Goal: Information Seeking & Learning: Learn about a topic

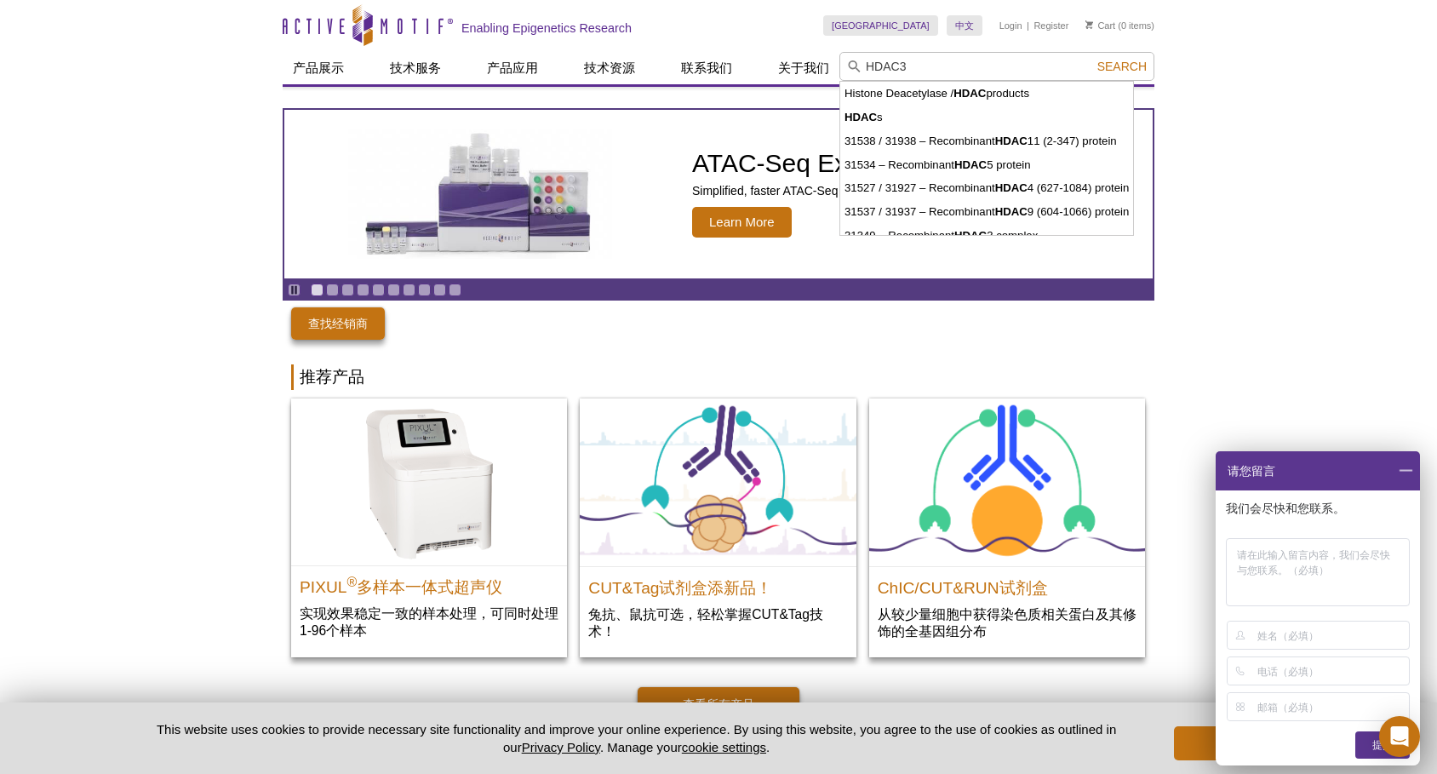
type input "HDAC3"
click at [1123, 66] on button "Search" at bounding box center [1122, 66] width 60 height 15
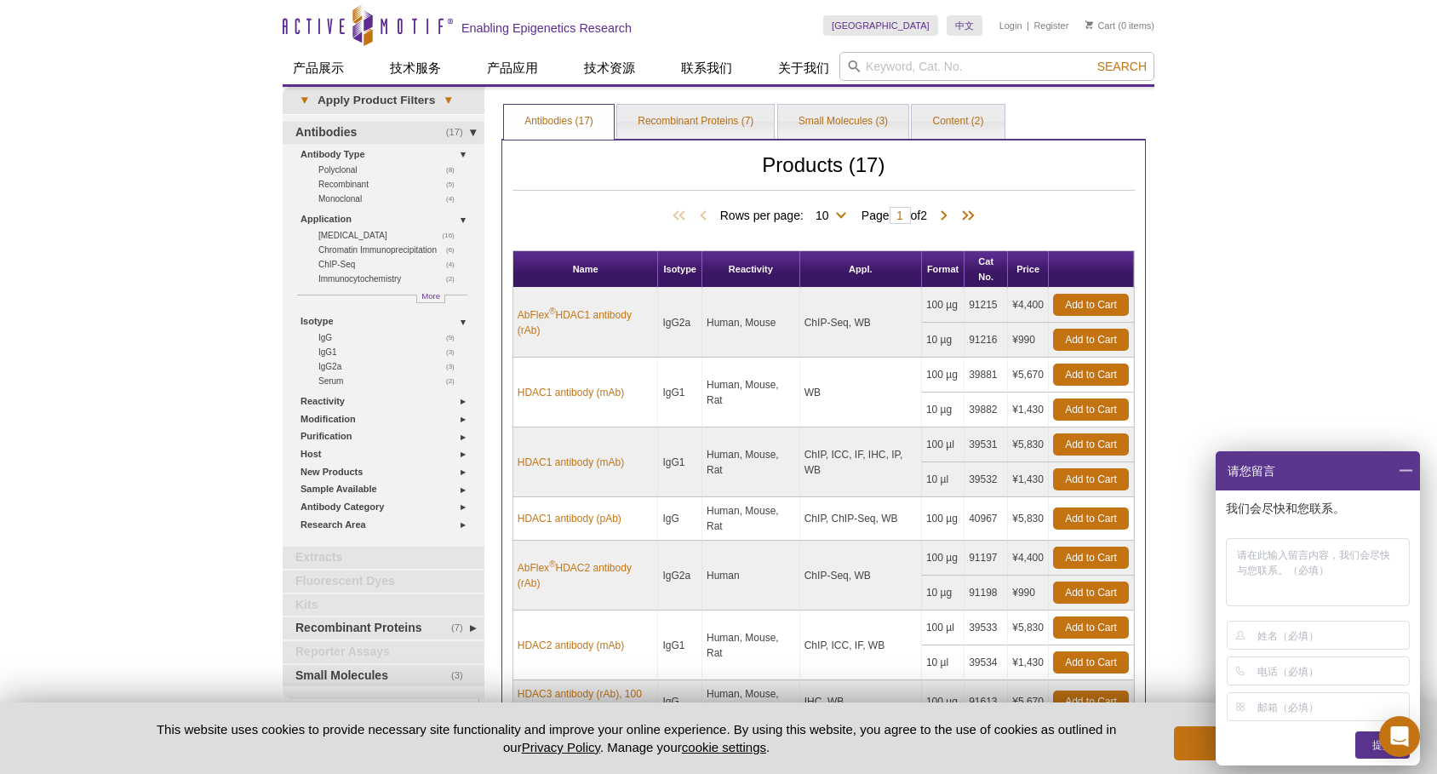
click at [180, 347] on div "Active Motif Logo Enabling Epigenetics Research 0 Search Skip to content Active…" at bounding box center [718, 594] width 1437 height 1189
click at [1239, 217] on div "Active Motif Logo Enabling Epigenetics Research 0 Search Skip to content Active…" at bounding box center [718, 594] width 1437 height 1189
click at [645, 116] on link "Recombinant Proteins (7)" at bounding box center [695, 122] width 157 height 34
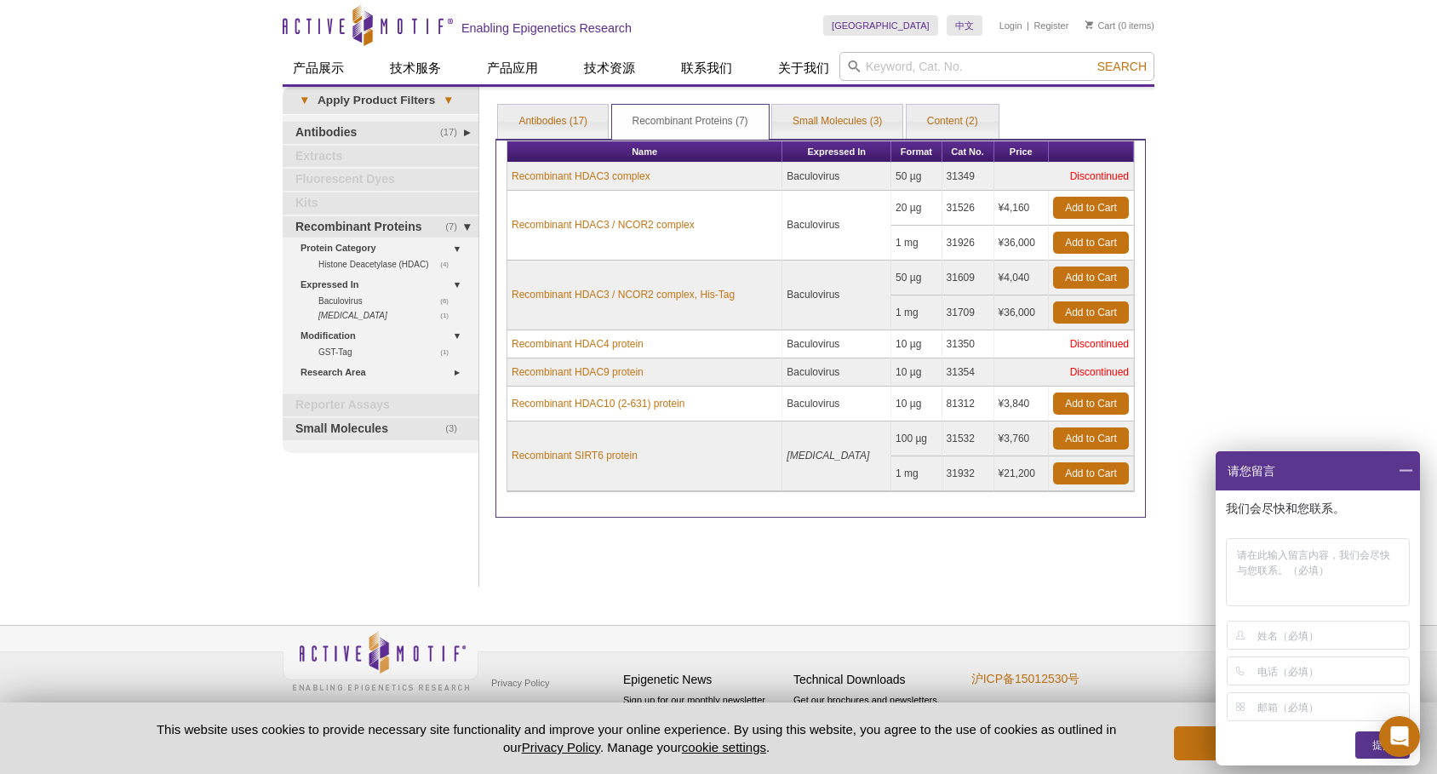
click at [1246, 213] on div "Active Motif Logo Enabling Epigenetics Research 0 Search Skip to content Active…" at bounding box center [718, 387] width 1437 height 774
click at [329, 590] on div "Active Motif Logo Enabling Epigenetics Research 0 Search Skip to content Active…" at bounding box center [718, 387] width 1437 height 774
drag, startPoint x: 739, startPoint y: 226, endPoint x: 510, endPoint y: 227, distance: 229.0
click at [510, 227] on td "Recombinant HDAC3 / NCOR2 complex" at bounding box center [644, 226] width 275 height 70
click at [567, 249] on td "Recombinant HDAC3 / NCOR2 complex" at bounding box center [644, 226] width 275 height 70
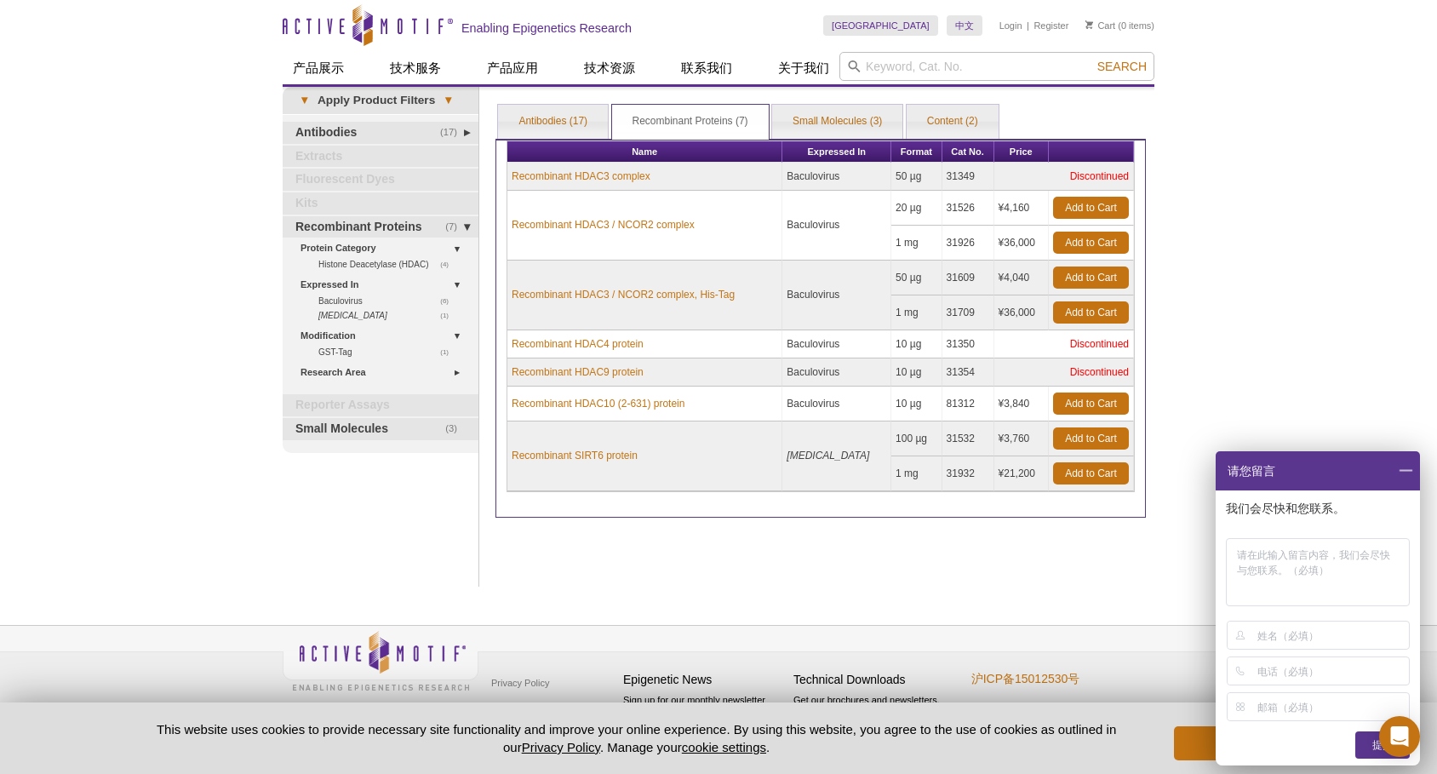
click at [900, 206] on td "20 µg" at bounding box center [916, 208] width 51 height 35
click at [345, 664] on img at bounding box center [381, 660] width 196 height 69
click at [366, 550] on div "Click to Expand Products VIEW ALL PRODUCTS 技术服务 » 表观遗传学服务 » ATAC-Seq Services »…" at bounding box center [381, 337] width 196 height 500
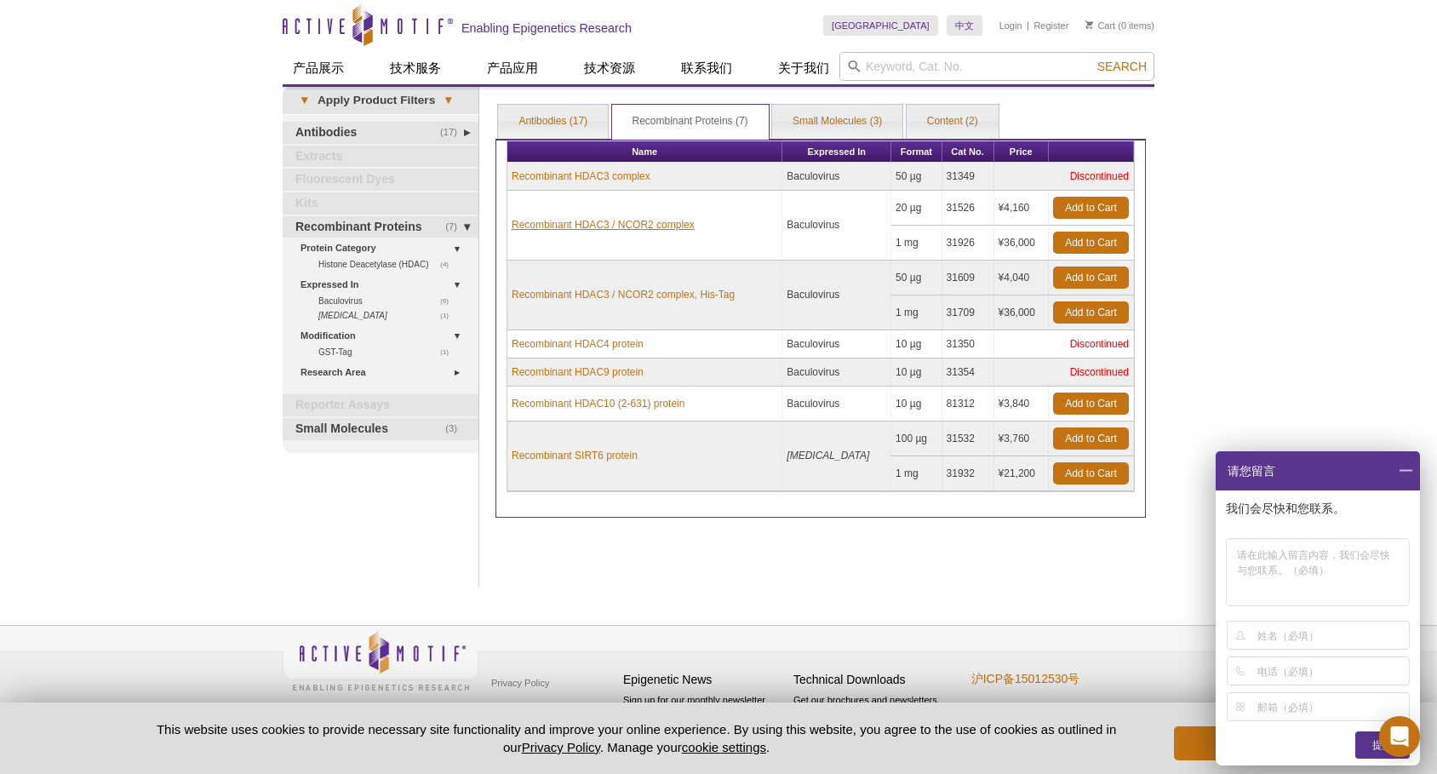
click at [633, 221] on link "Recombinant HDAC3 / NCOR2 complex" at bounding box center [603, 224] width 183 height 15
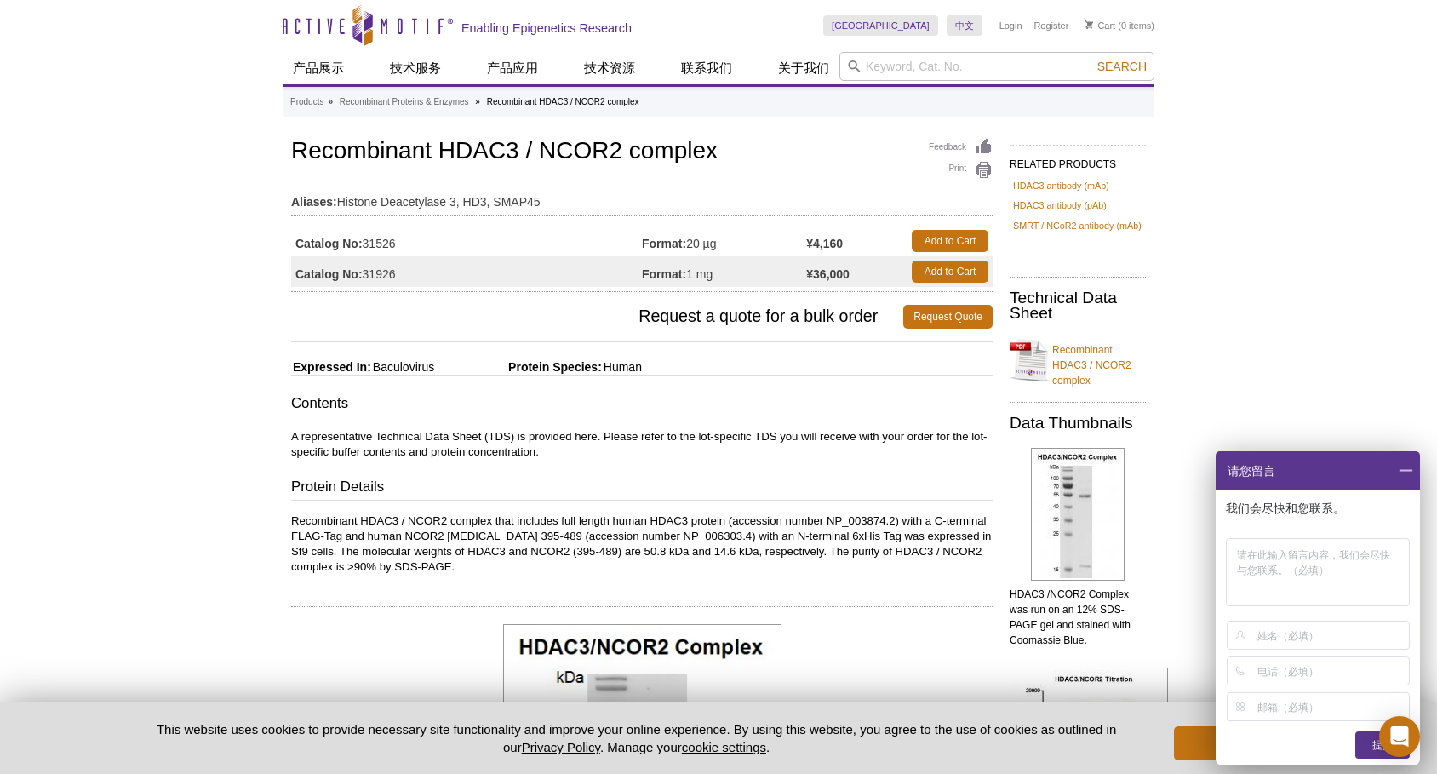
drag, startPoint x: 428, startPoint y: 240, endPoint x: 295, endPoint y: 245, distance: 133.7
click at [295, 245] on td "Catalog No: 31526" at bounding box center [466, 241] width 351 height 31
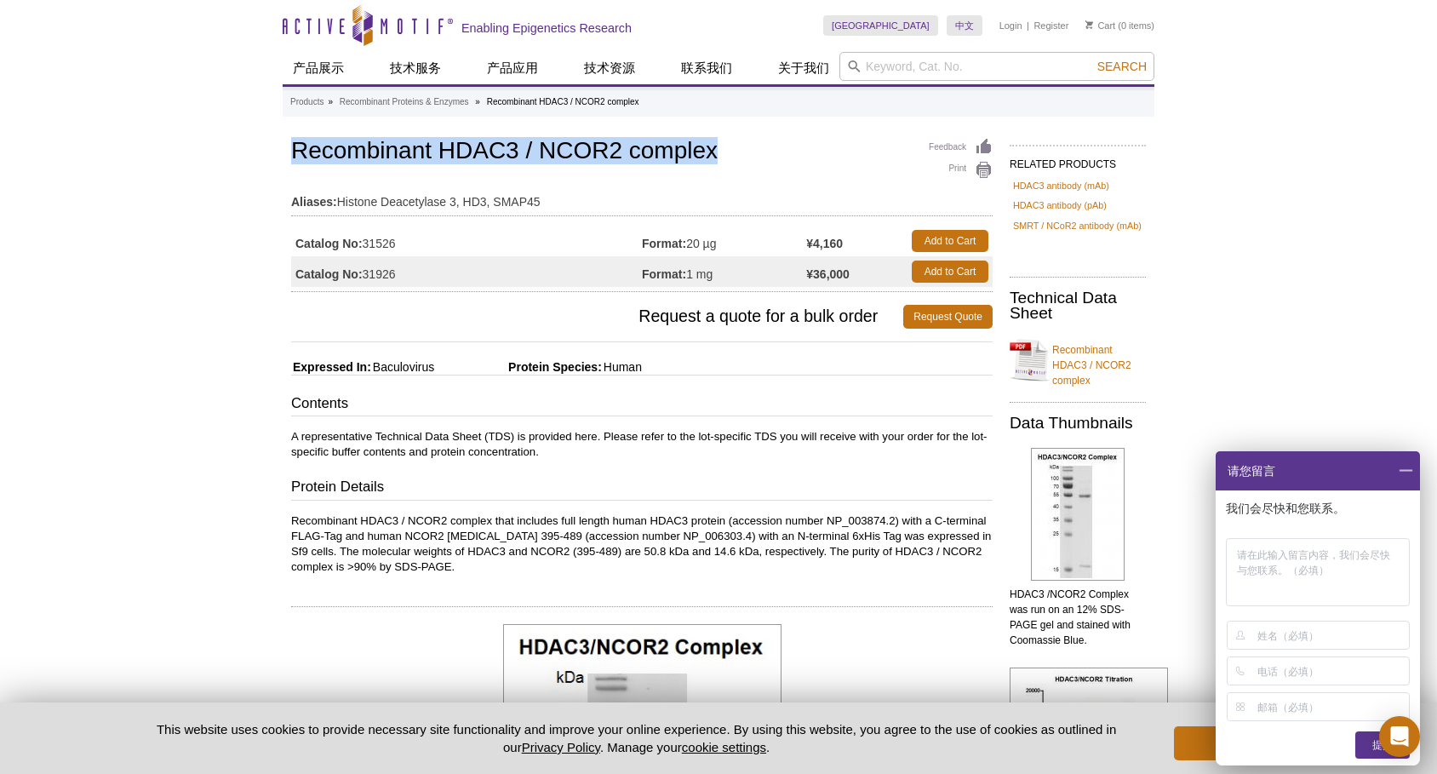
drag, startPoint x: 295, startPoint y: 154, endPoint x: 724, endPoint y: 147, distance: 429.1
click at [724, 147] on h1 "Recombinant HDAC3 / NCOR2 complex" at bounding box center [641, 152] width 701 height 29
click at [650, 213] on table "Aliases: Histone Deacetylase 3, HD3, SMAP45" at bounding box center [641, 198] width 701 height 37
drag, startPoint x: 741, startPoint y: 149, endPoint x: 283, endPoint y: 148, distance: 458.8
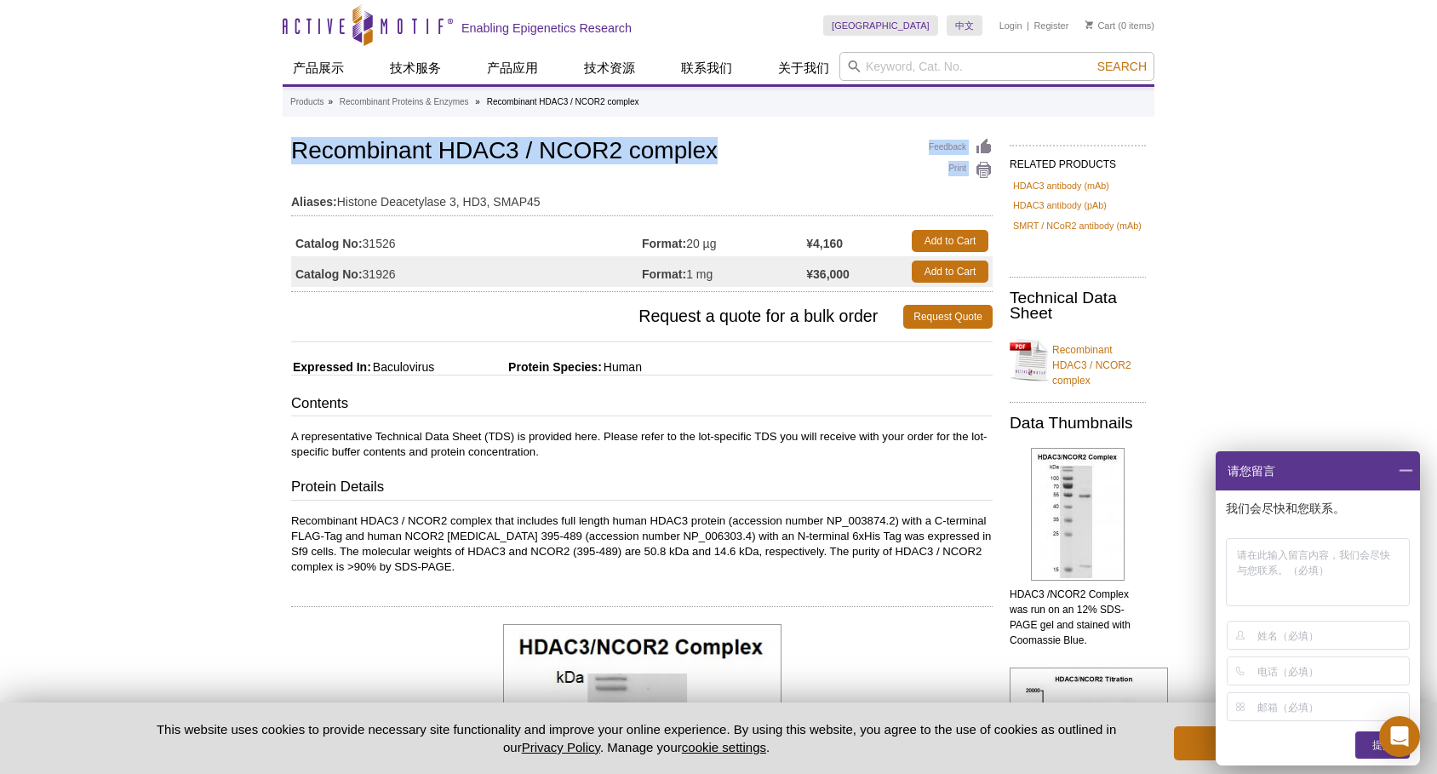
drag, startPoint x: 295, startPoint y: 150, endPoint x: 723, endPoint y: 142, distance: 427.4
click at [723, 142] on h1 "Recombinant HDAC3 / NCOR2 complex" at bounding box center [641, 152] width 701 height 29
click at [787, 151] on h1 "Recombinant HDAC3 / NCOR2 complex" at bounding box center [641, 152] width 701 height 29
drag, startPoint x: 724, startPoint y: 154, endPoint x: 292, endPoint y: 163, distance: 432.5
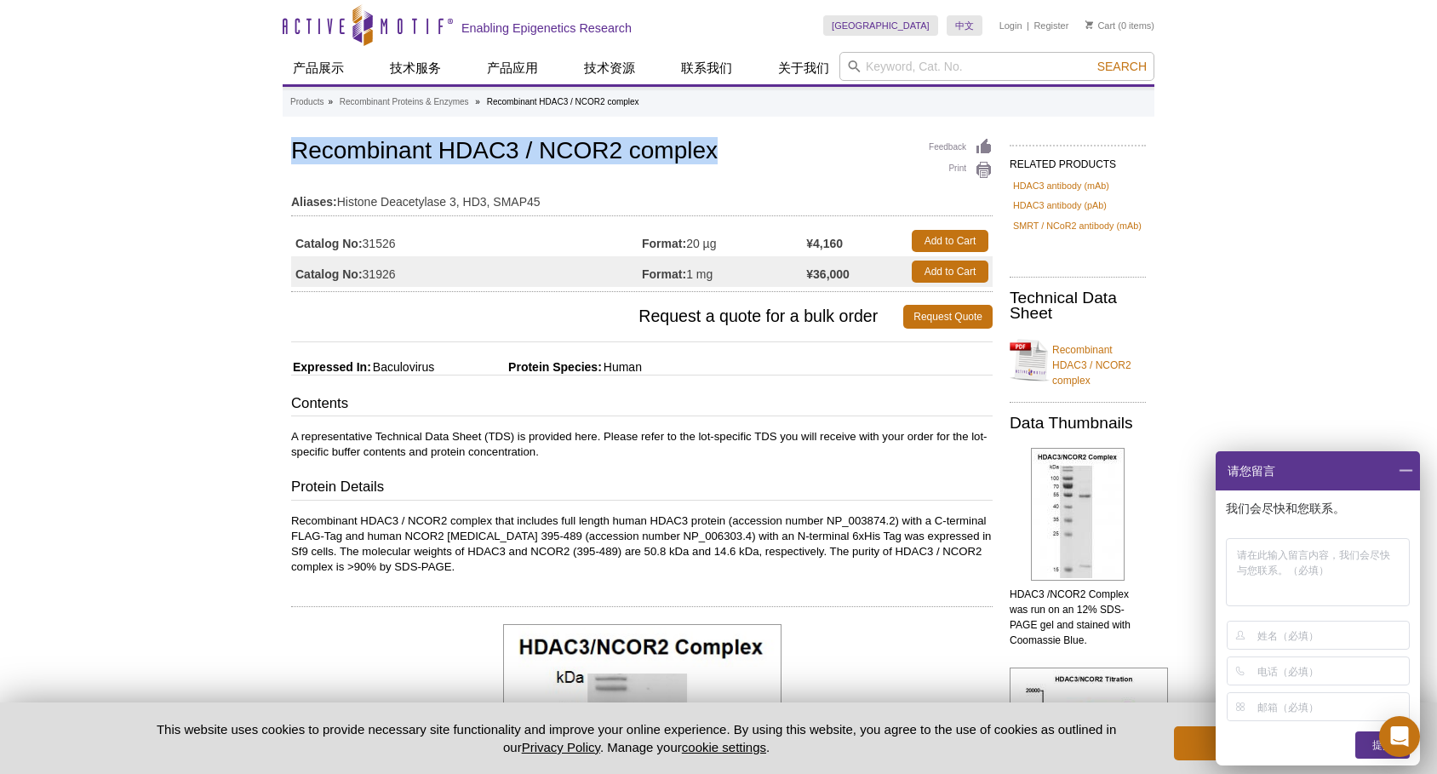
click at [292, 163] on h1 "Recombinant HDAC3 / NCOR2 complex" at bounding box center [641, 152] width 701 height 29
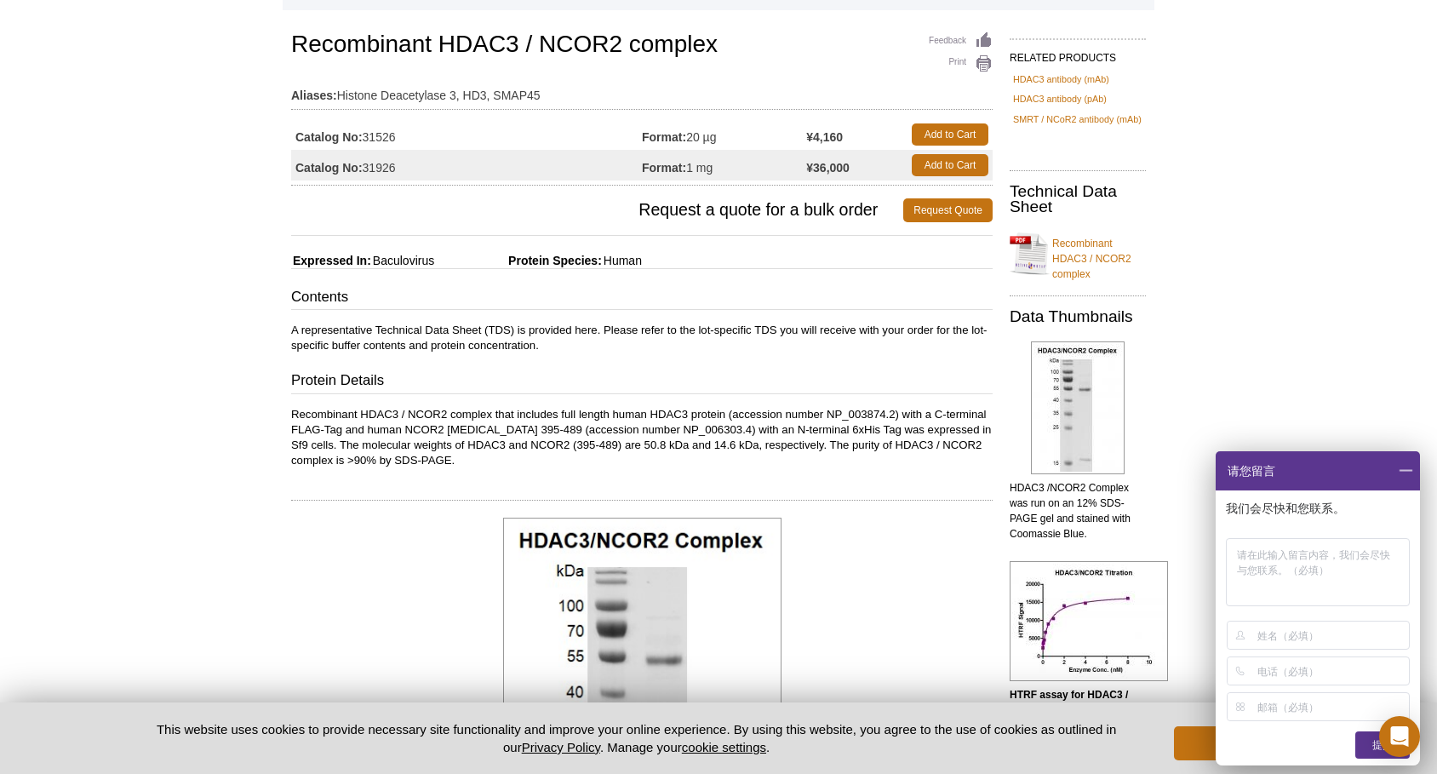
scroll to position [143, 0]
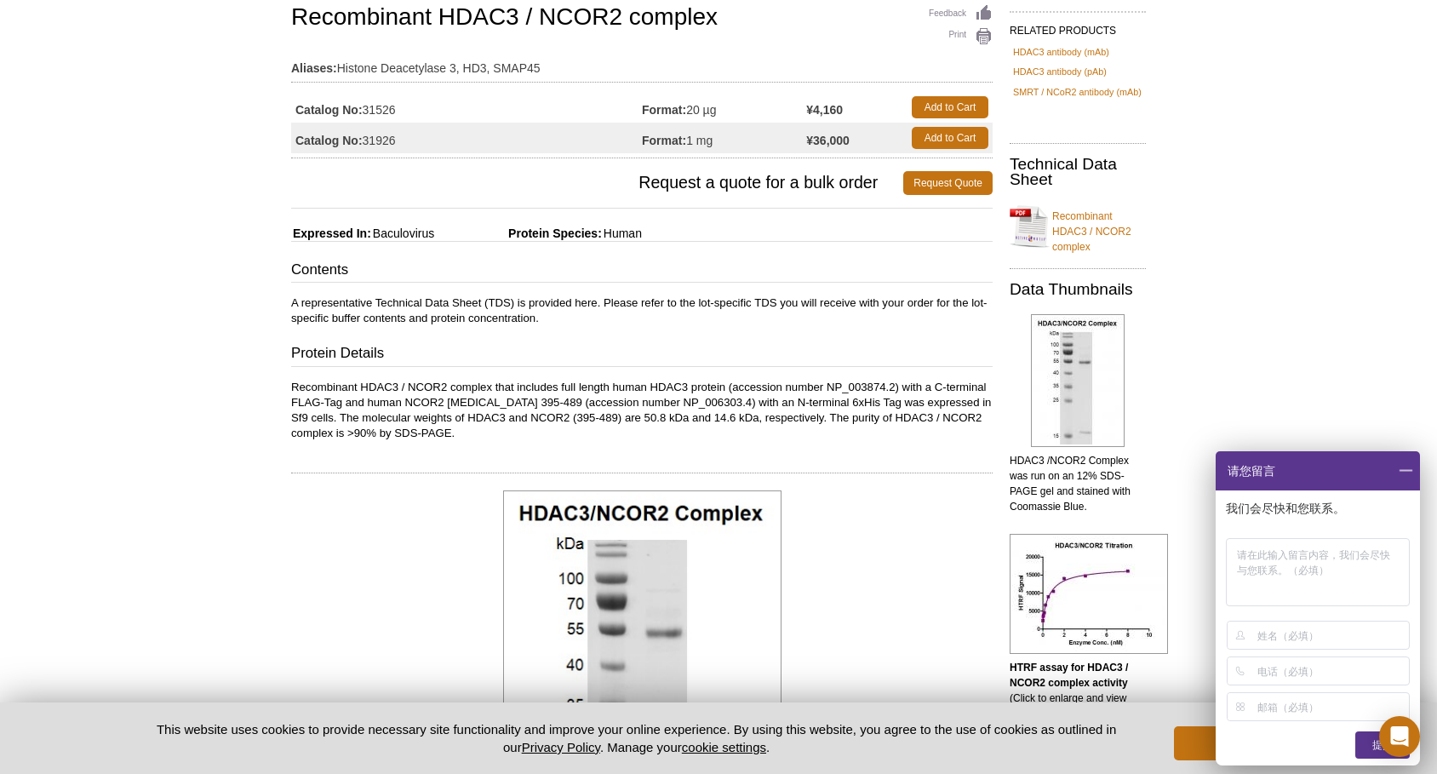
scroll to position [127, 0]
